Goal: Information Seeking & Learning: Learn about a topic

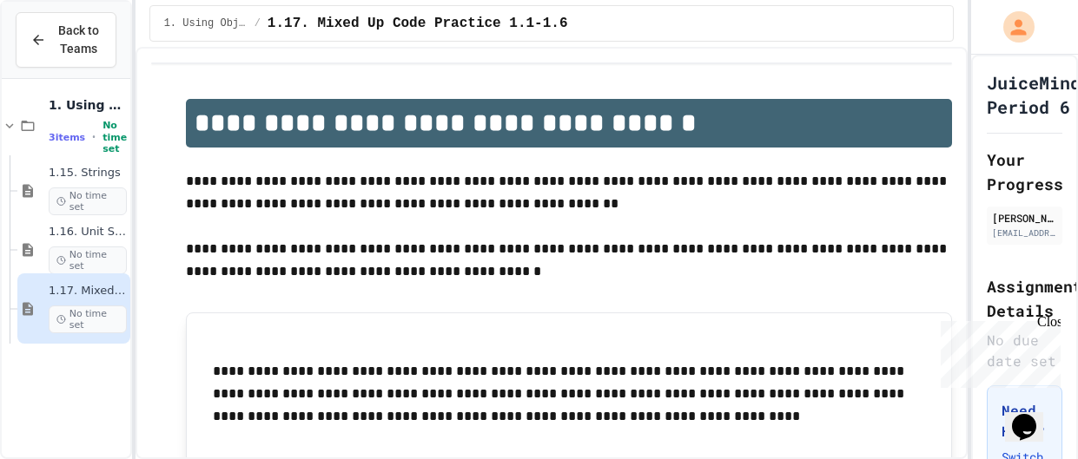
click at [16, 48] on button "Back to Teams" at bounding box center [66, 40] width 101 height 56
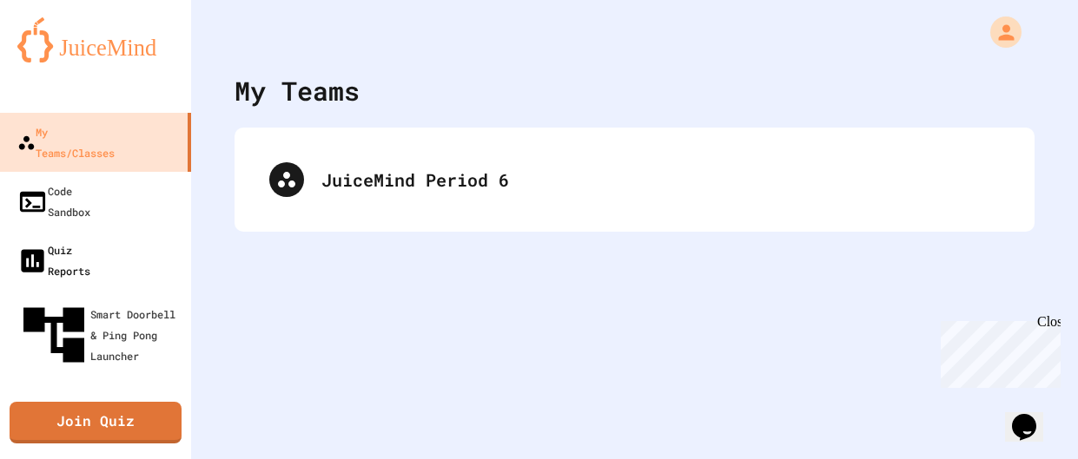
click at [43, 240] on div "Quiz Reports" at bounding box center [53, 261] width 73 height 42
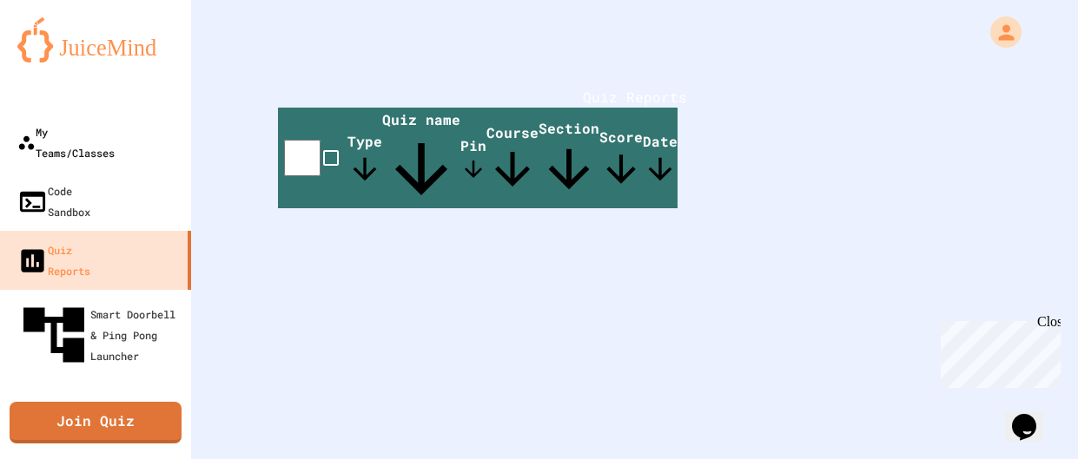
click at [17, 137] on icon at bounding box center [26, 143] width 18 height 18
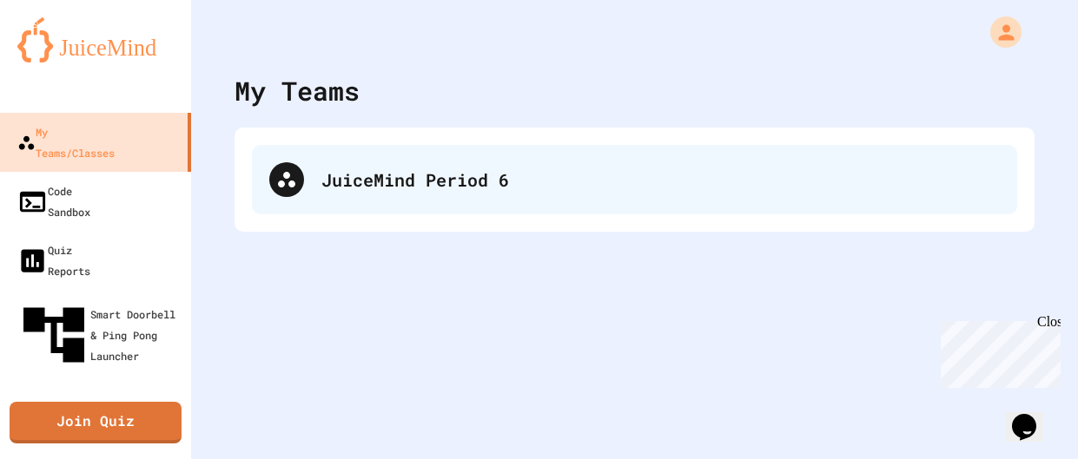
click at [257, 189] on div "JuiceMind Period 6" at bounding box center [634, 179] width 765 height 69
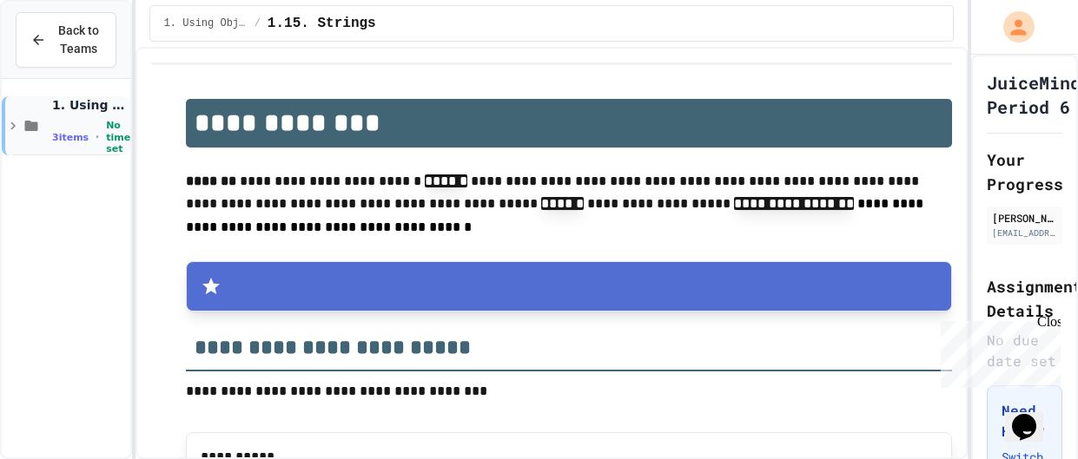
click at [12, 129] on icon at bounding box center [13, 126] width 16 height 16
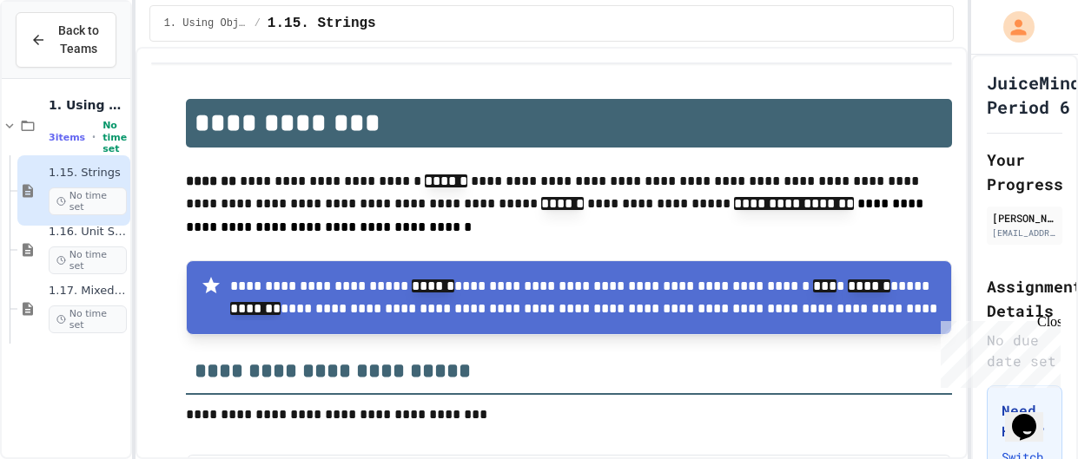
scroll to position [0, 4]
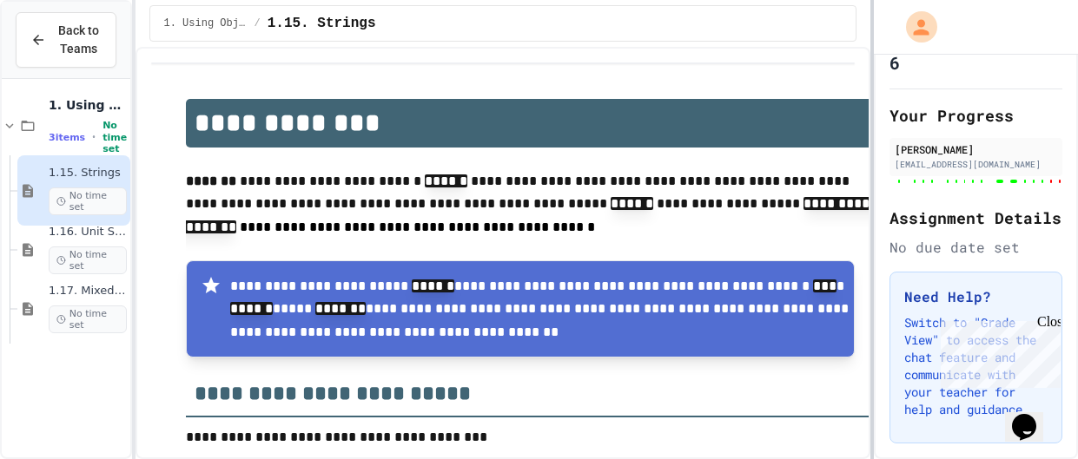
click at [870, 93] on div at bounding box center [871, 229] width 3 height 459
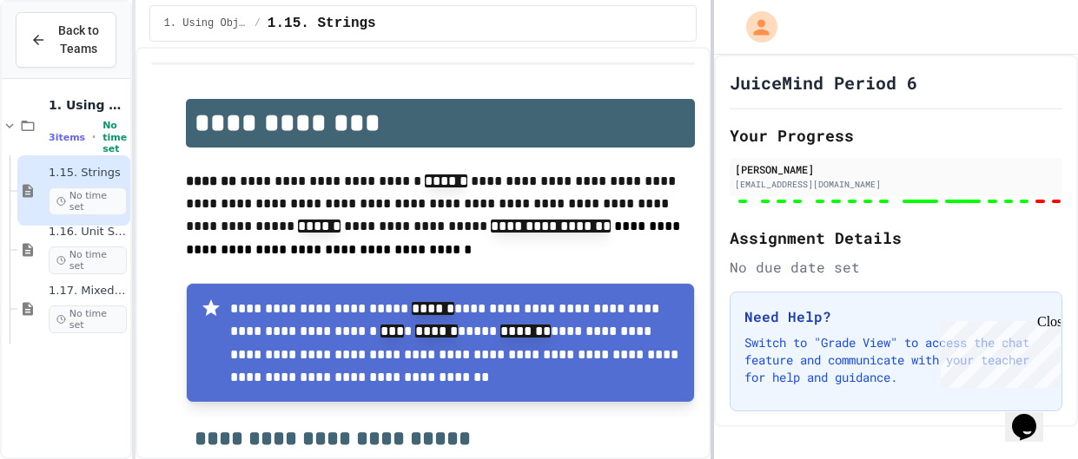
scroll to position [0, 0]
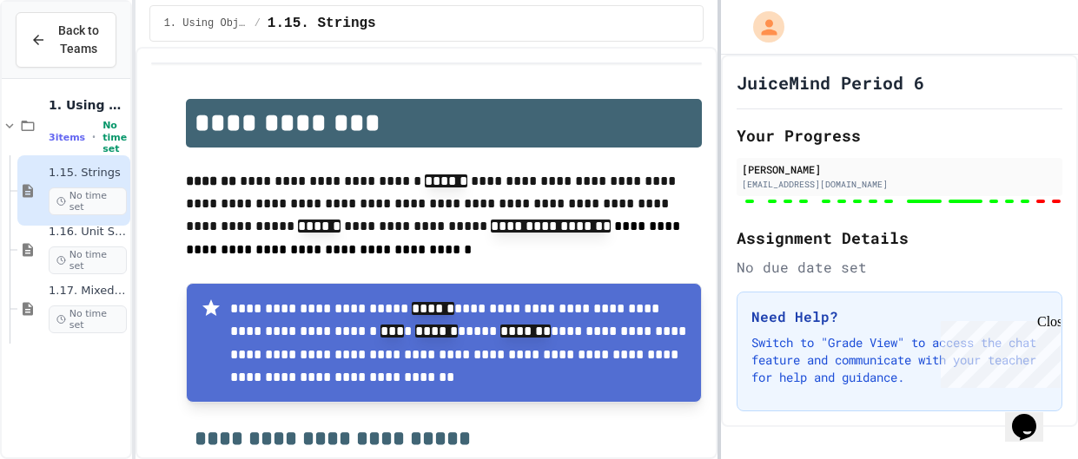
click at [721, 170] on div at bounding box center [718, 229] width 3 height 459
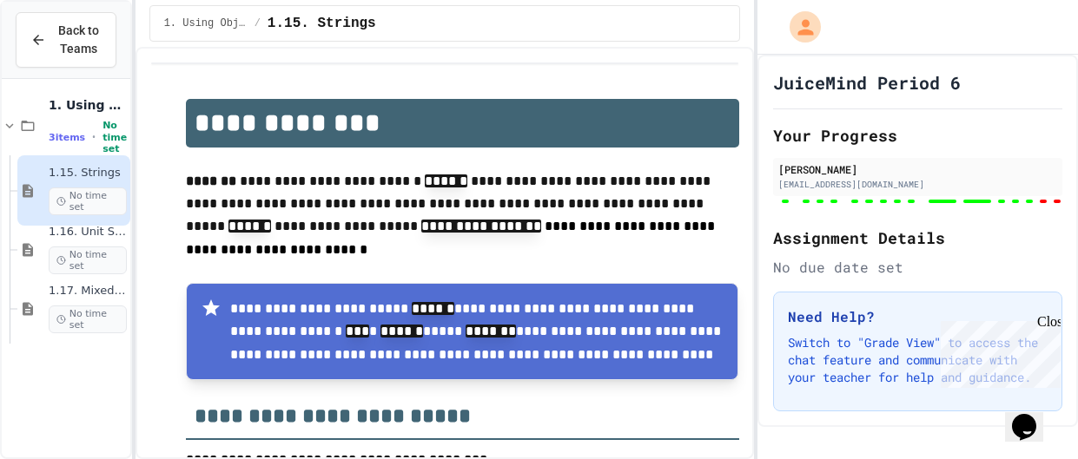
click at [1046, 201] on div at bounding box center [1043, 201] width 7 height 3
click at [1047, 320] on div "Close" at bounding box center [1048, 325] width 22 height 22
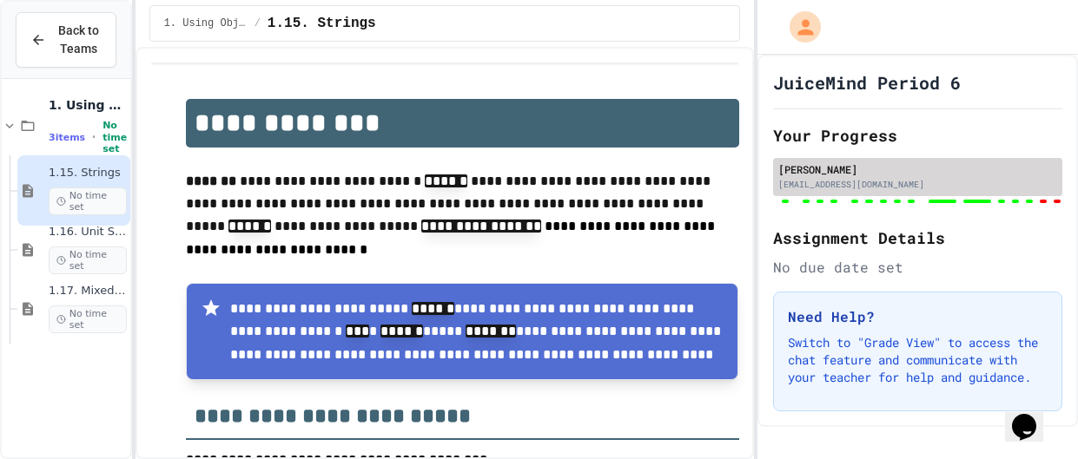
click at [820, 162] on div "[PERSON_NAME]" at bounding box center [917, 170] width 279 height 16
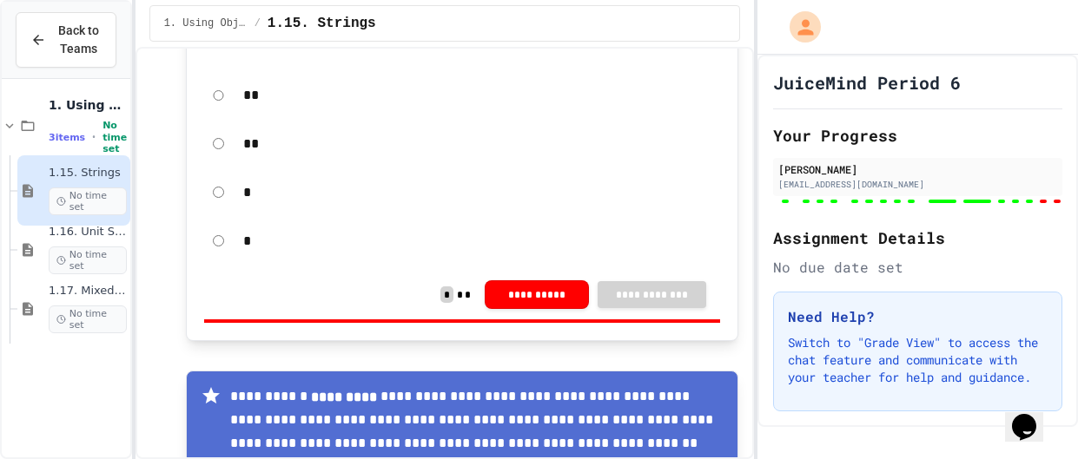
scroll to position [21390, 0]
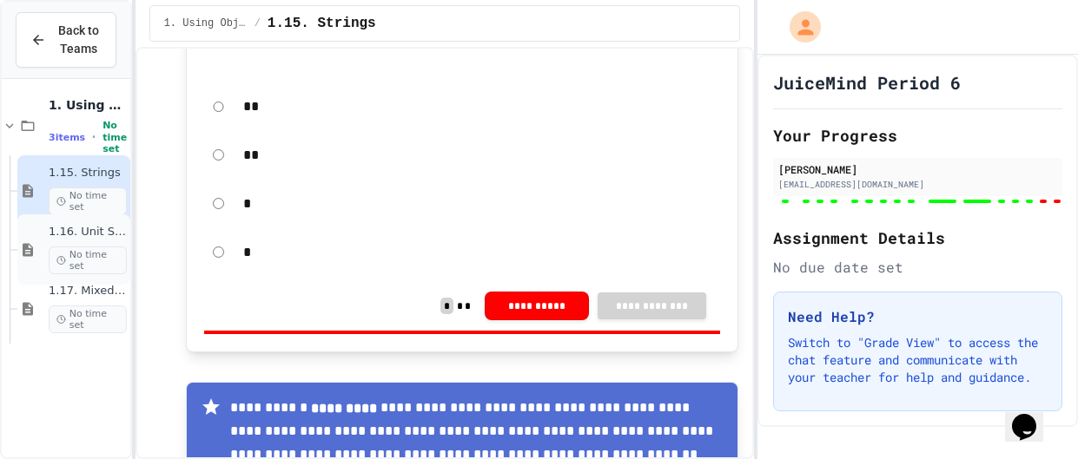
click at [32, 240] on div "1.16. Unit Summary 1a (1.1-1.6) No time set" at bounding box center [73, 250] width 113 height 70
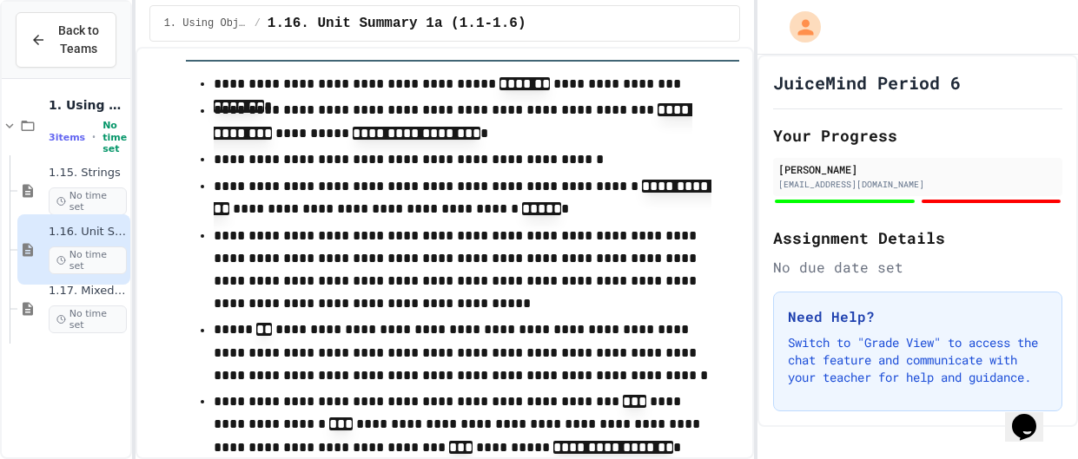
scroll to position [3536, 0]
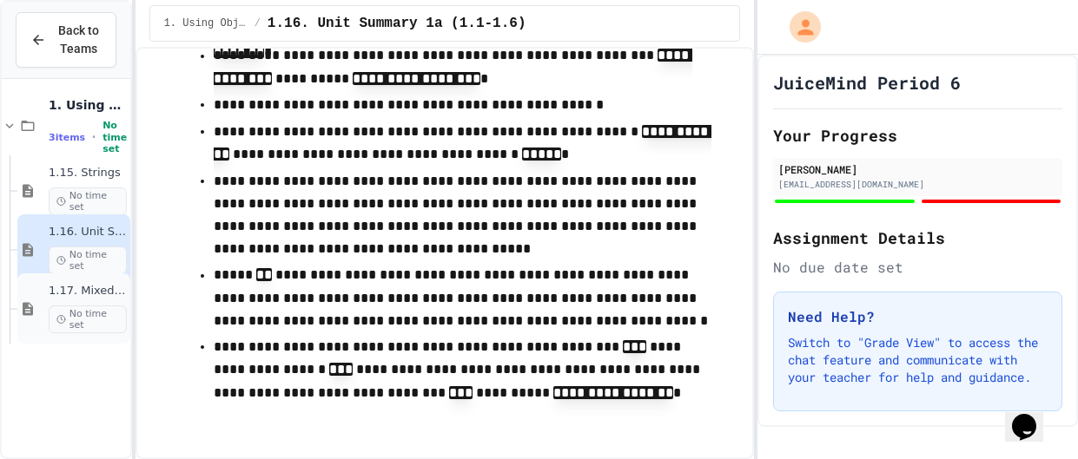
click at [63, 327] on span "No time set" at bounding box center [88, 320] width 78 height 28
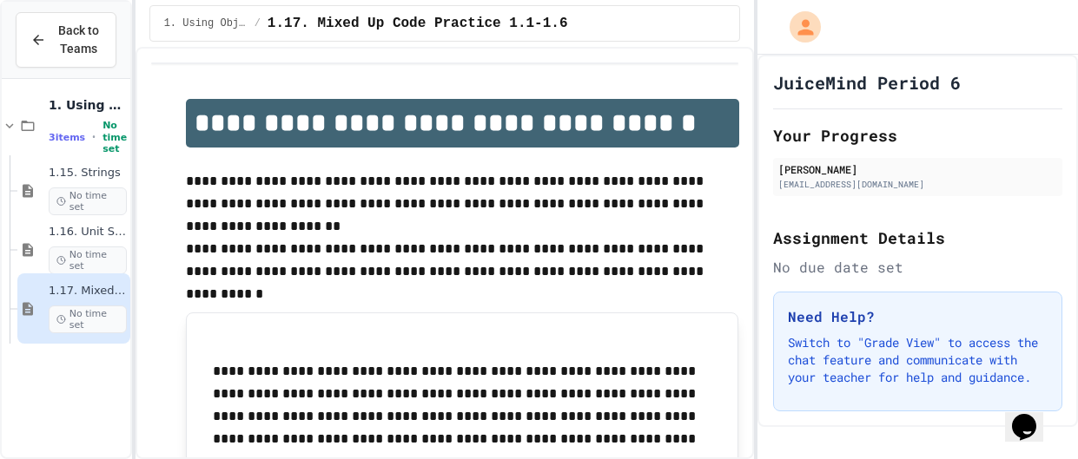
click at [554, 229] on p at bounding box center [462, 226] width 553 height 23
click at [489, 372] on p "**********" at bounding box center [462, 405] width 499 height 90
